Goal: Download file/media

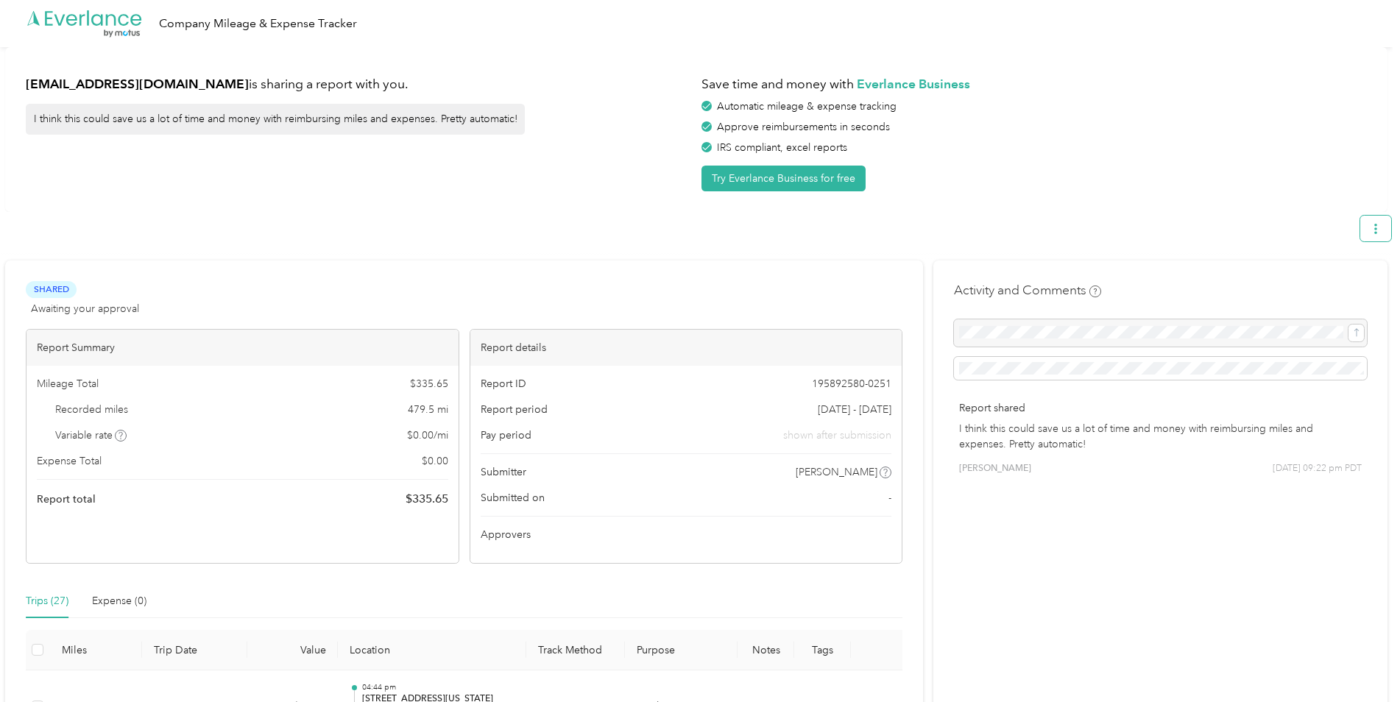
click at [1374, 236] on button "button" at bounding box center [1375, 229] width 31 height 26
click at [1322, 290] on span "Download" at bounding box center [1340, 297] width 49 height 15
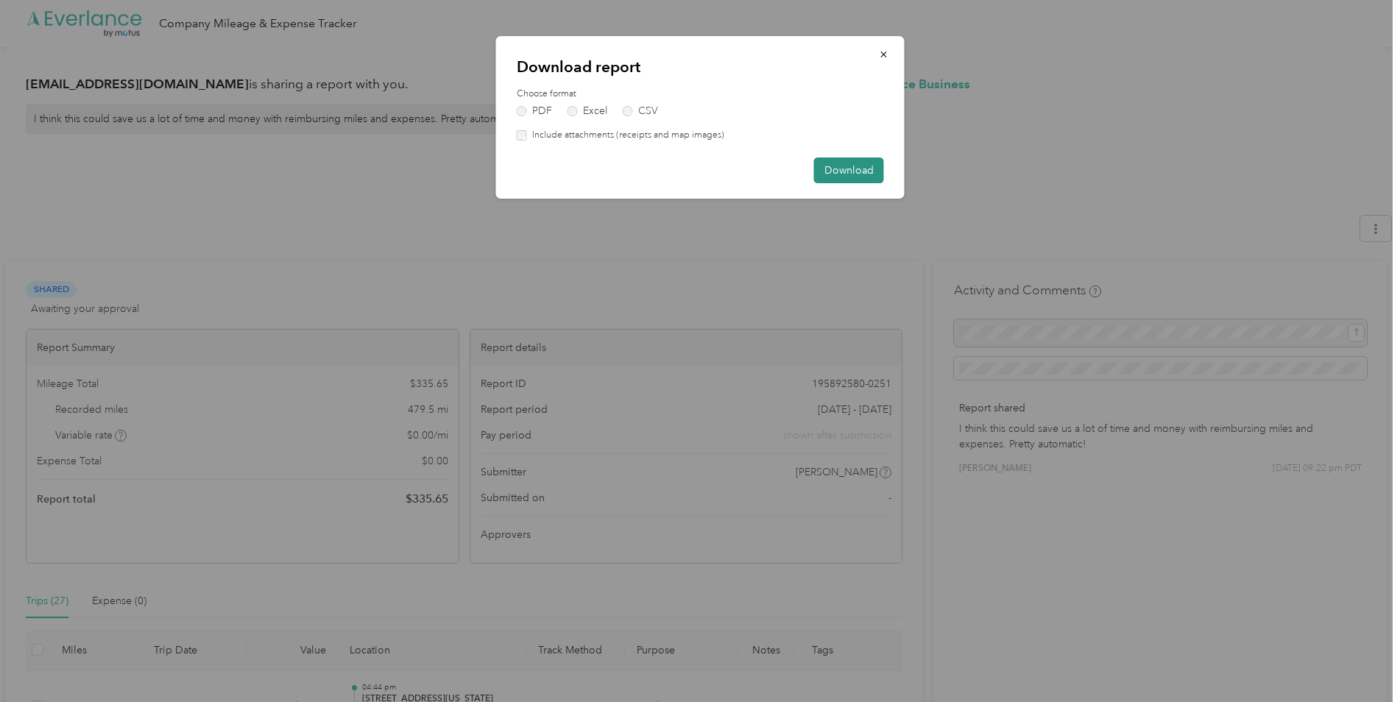
click at [838, 174] on button "Download" at bounding box center [849, 170] width 70 height 26
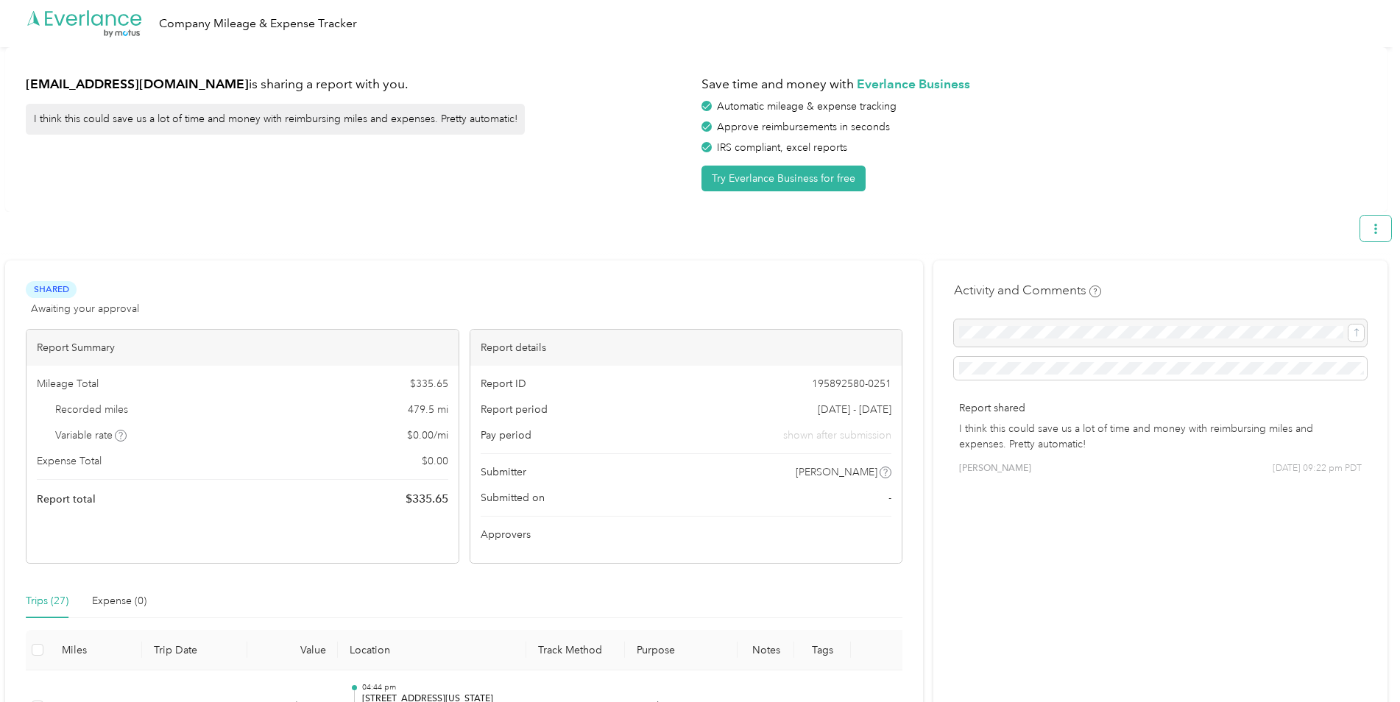
click at [1385, 221] on button "button" at bounding box center [1375, 229] width 31 height 26
click at [1335, 290] on span "Download" at bounding box center [1340, 297] width 49 height 15
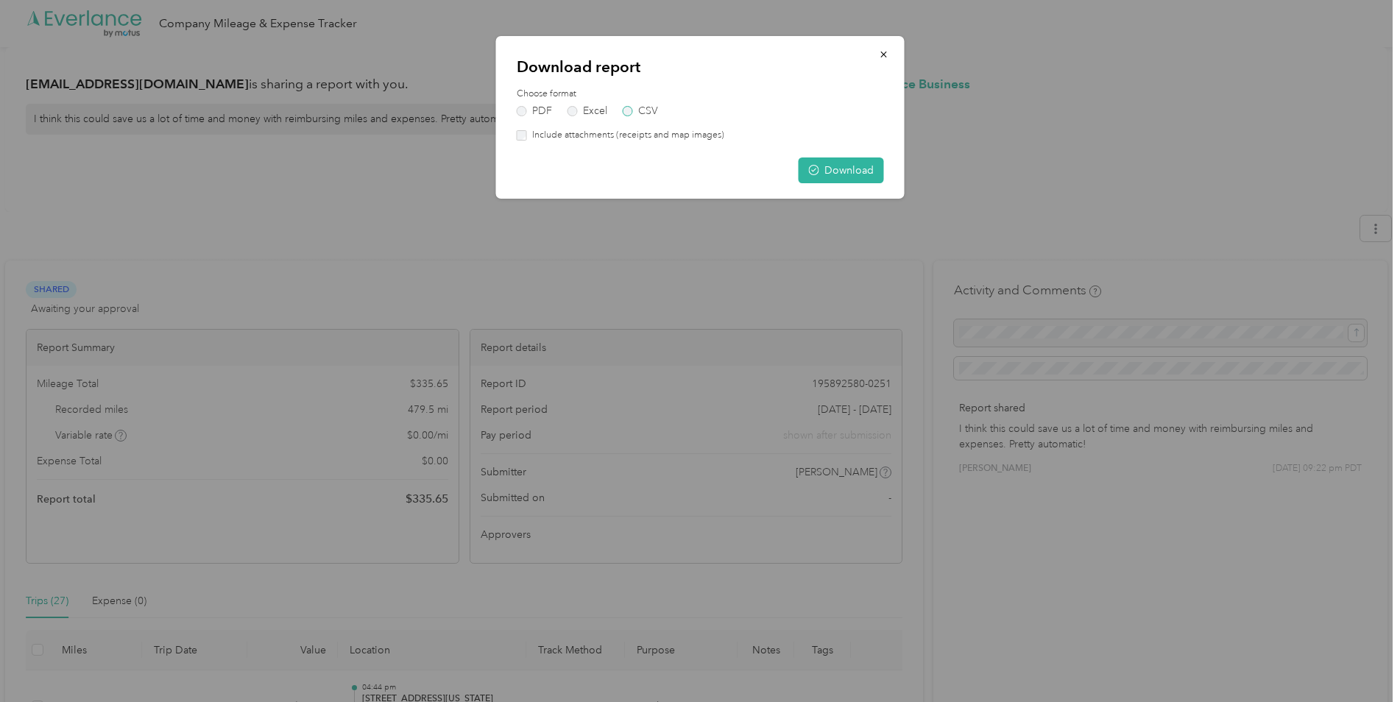
click at [625, 112] on label "CSV" at bounding box center [639, 111] width 35 height 10
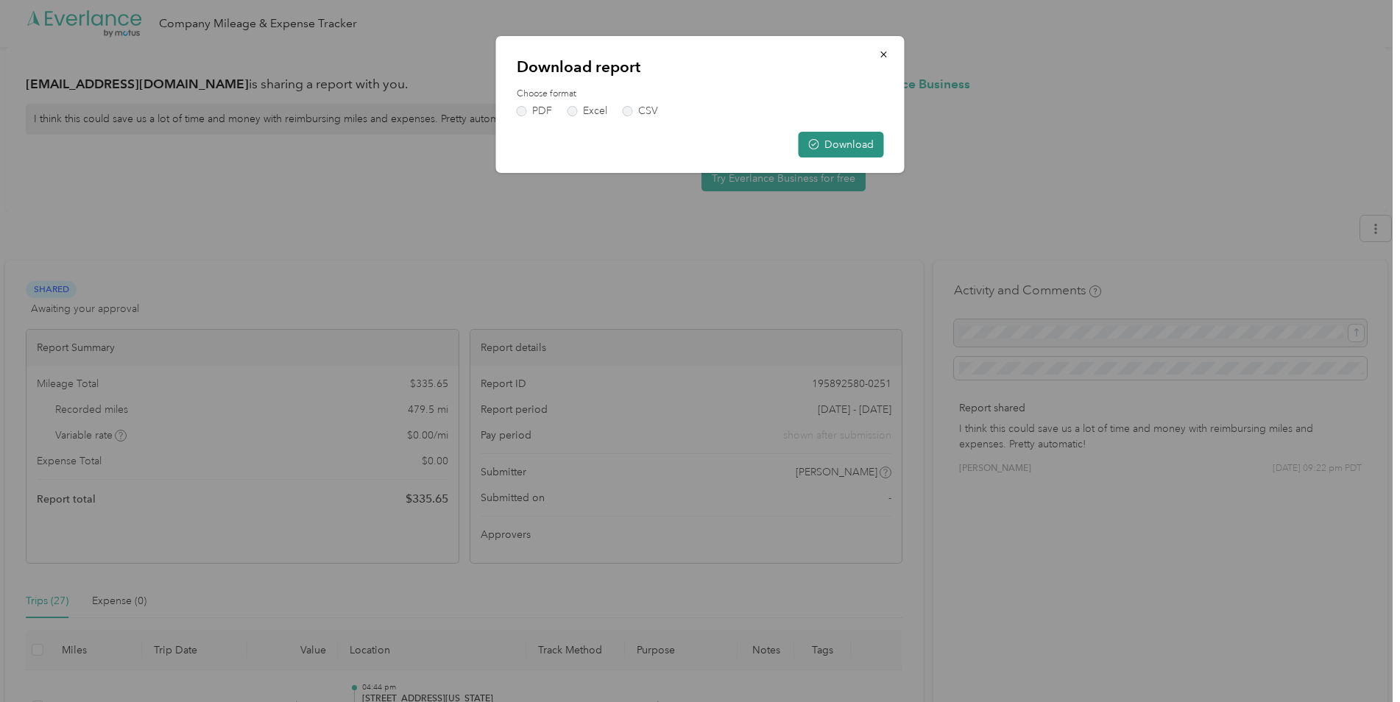
click at [815, 138] on span "button" at bounding box center [814, 144] width 10 height 13
